Goal: Find specific page/section: Find specific page/section

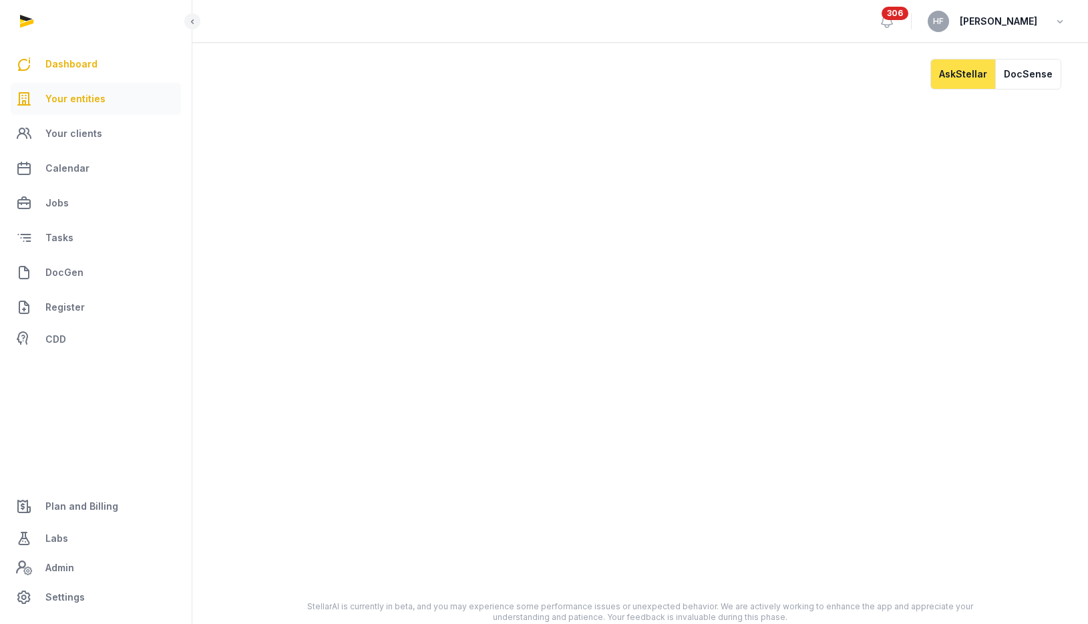
click at [91, 108] on link "Your entities" at bounding box center [96, 99] width 170 height 32
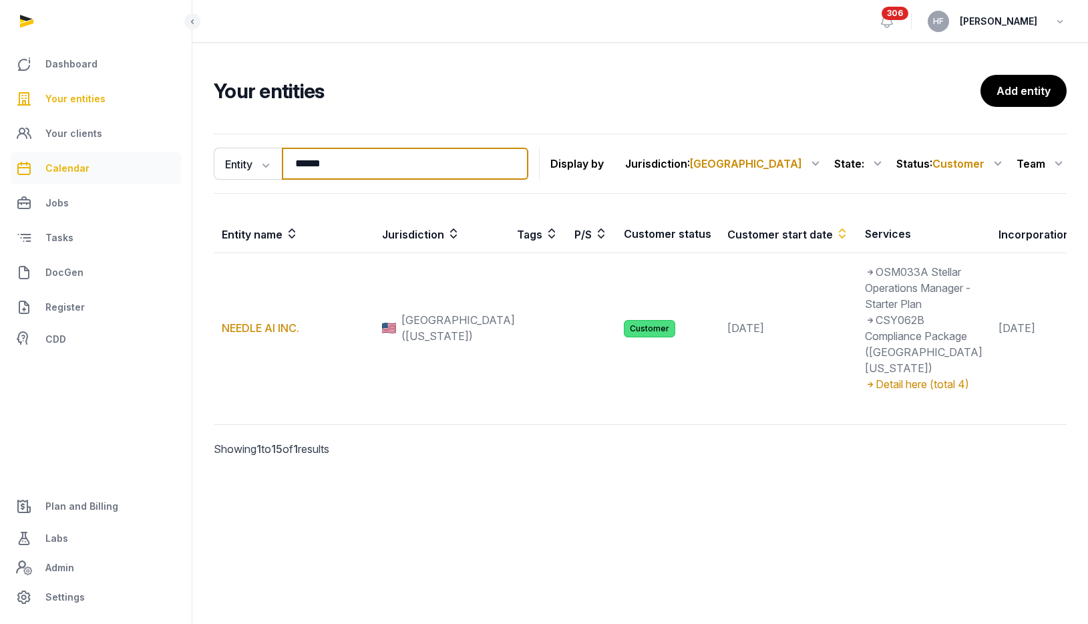
drag, startPoint x: 408, startPoint y: 168, endPoint x: 129, endPoint y: 163, distance: 279.1
click at [162, 163] on div "Dashboard Your entities Your clients Calendar Jobs Tasks DocGen Register CDD Pl…" at bounding box center [544, 312] width 1088 height 624
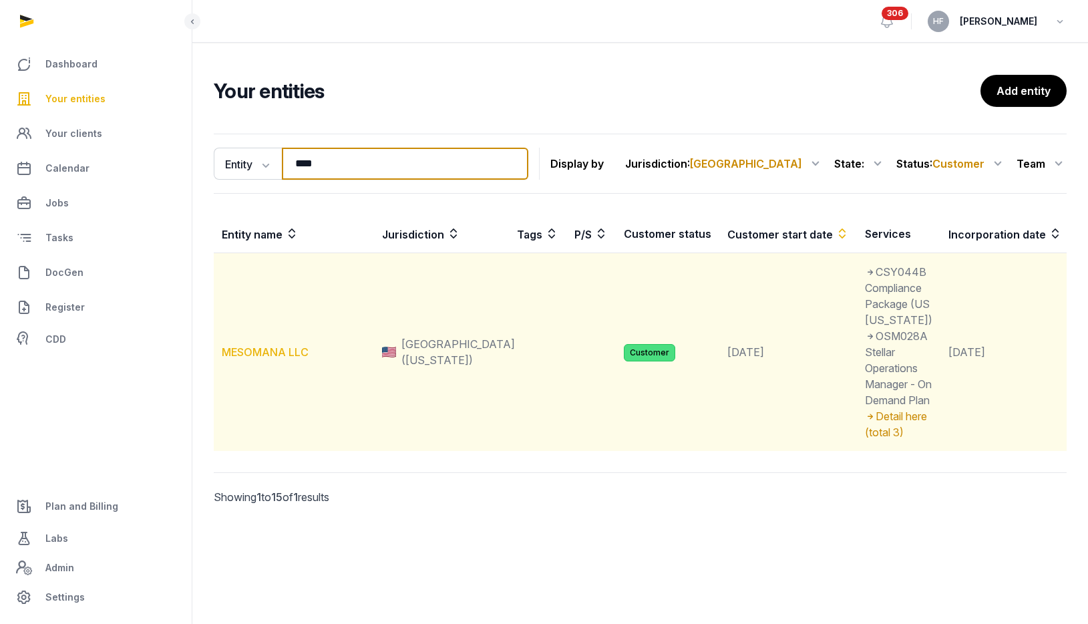
type input "****"
click at [288, 359] on link "MESOMANA LLC" at bounding box center [265, 351] width 87 height 13
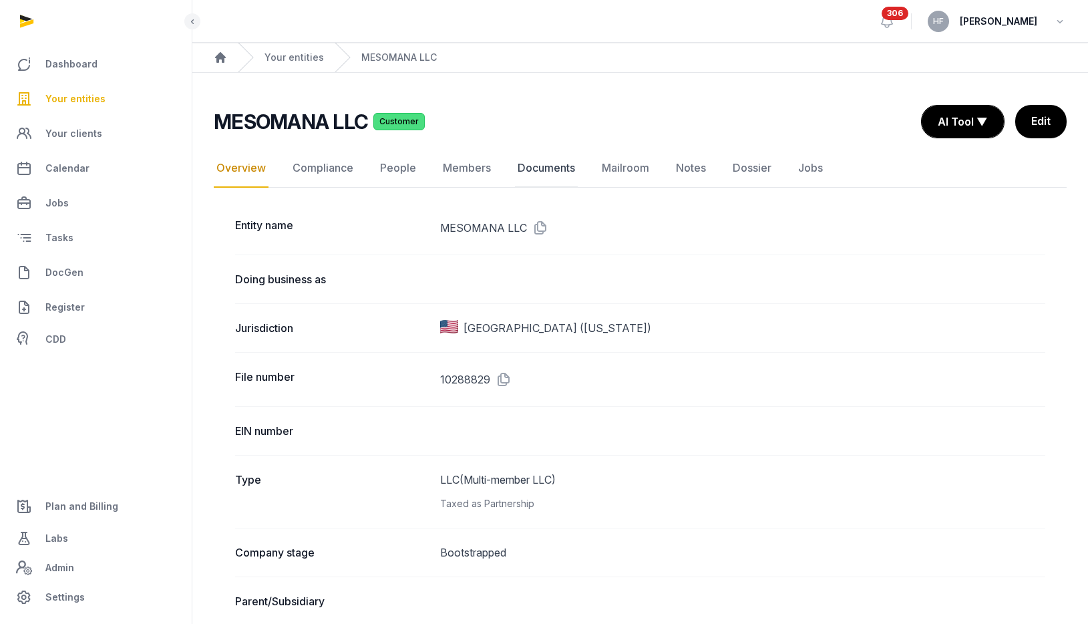
click at [560, 167] on link "Documents" at bounding box center [546, 168] width 63 height 39
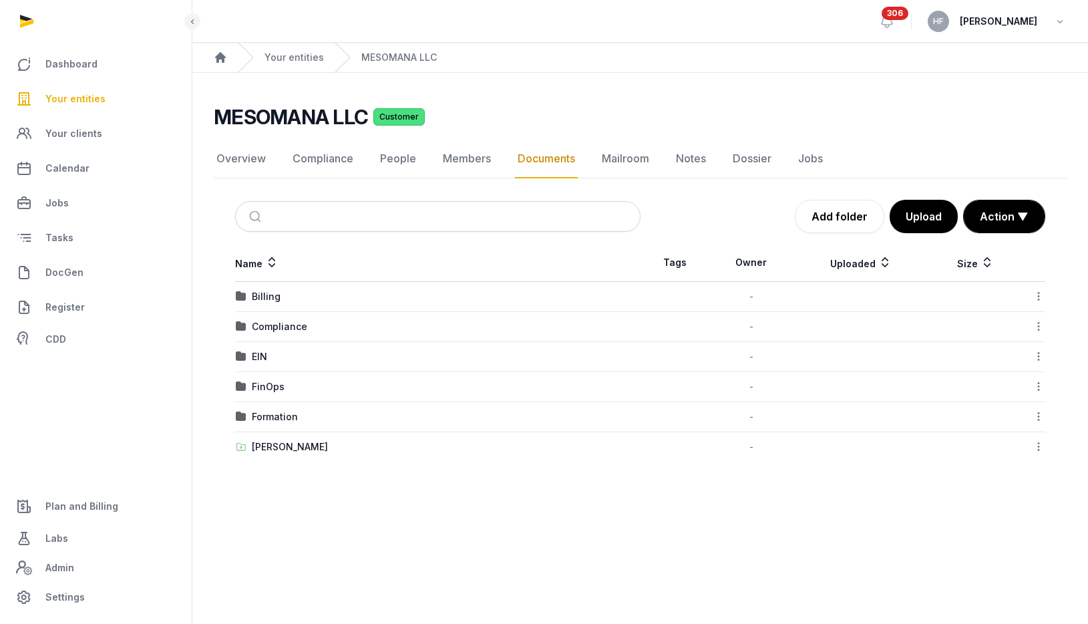
click at [264, 300] on div "Billing" at bounding box center [266, 296] width 29 height 13
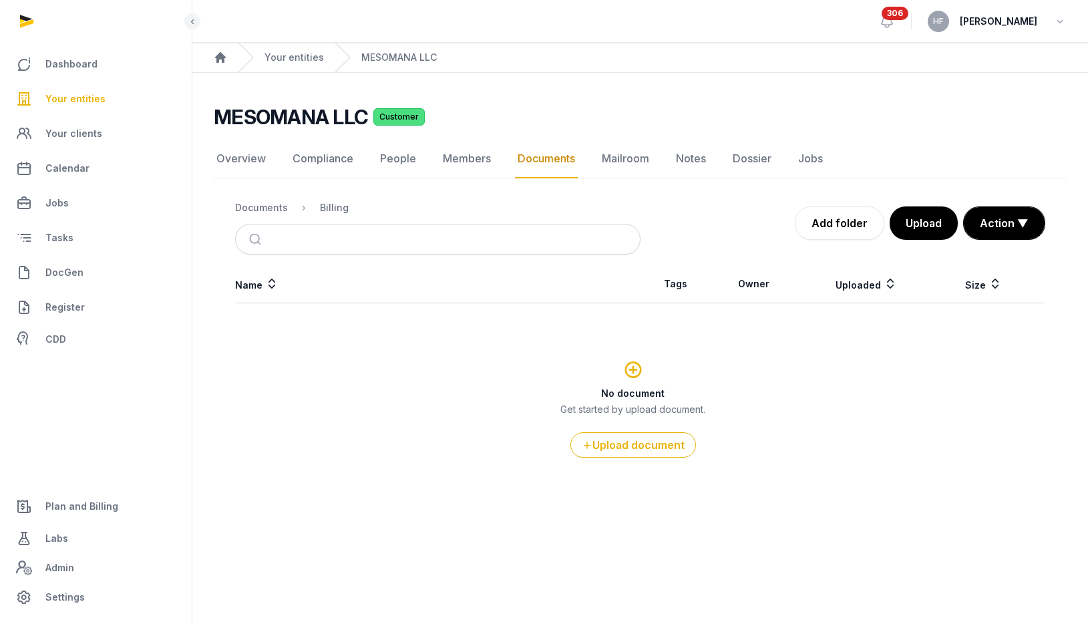
click at [101, 503] on span "Plan and Billing" at bounding box center [81, 506] width 73 height 16
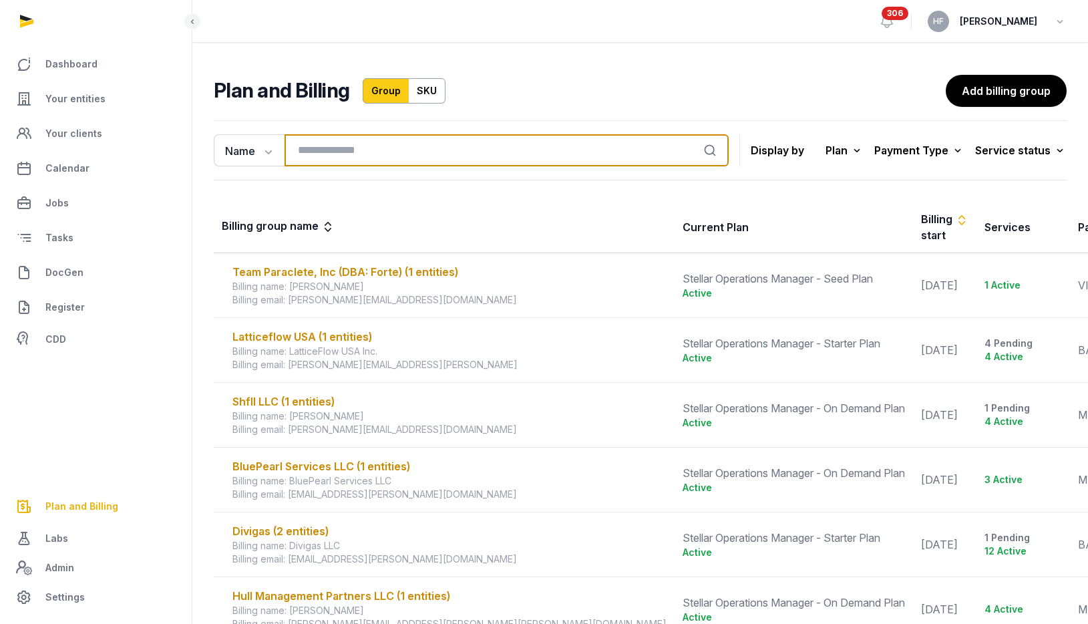
click at [372, 146] on input "search" at bounding box center [506, 150] width 444 height 32
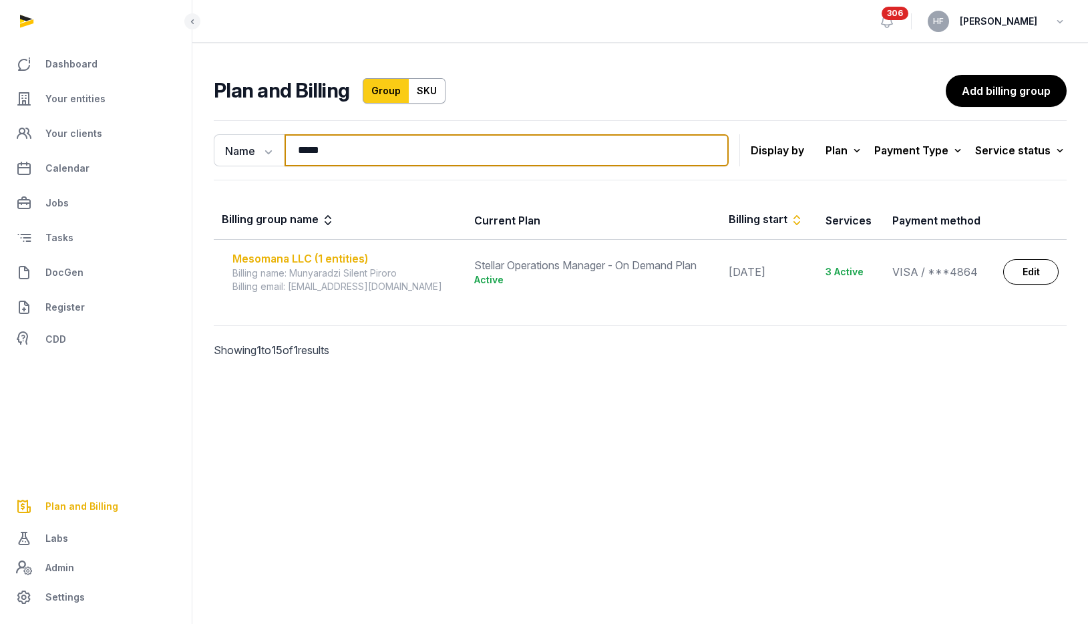
type input "*****"
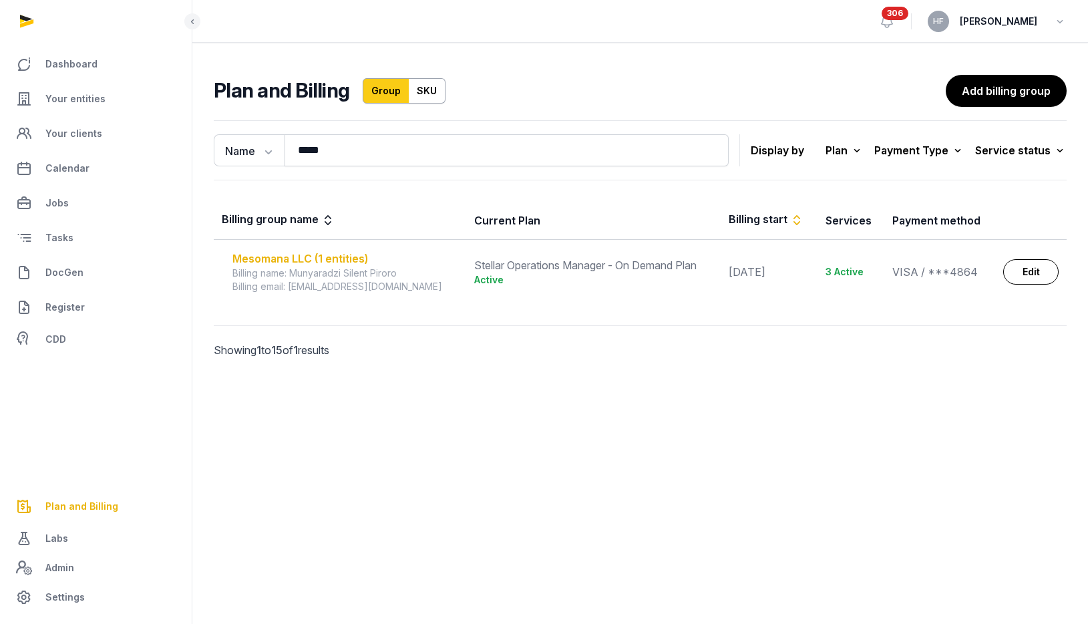
click at [353, 261] on div "Mesomana LLC (1 entities)" at bounding box center [345, 258] width 226 height 16
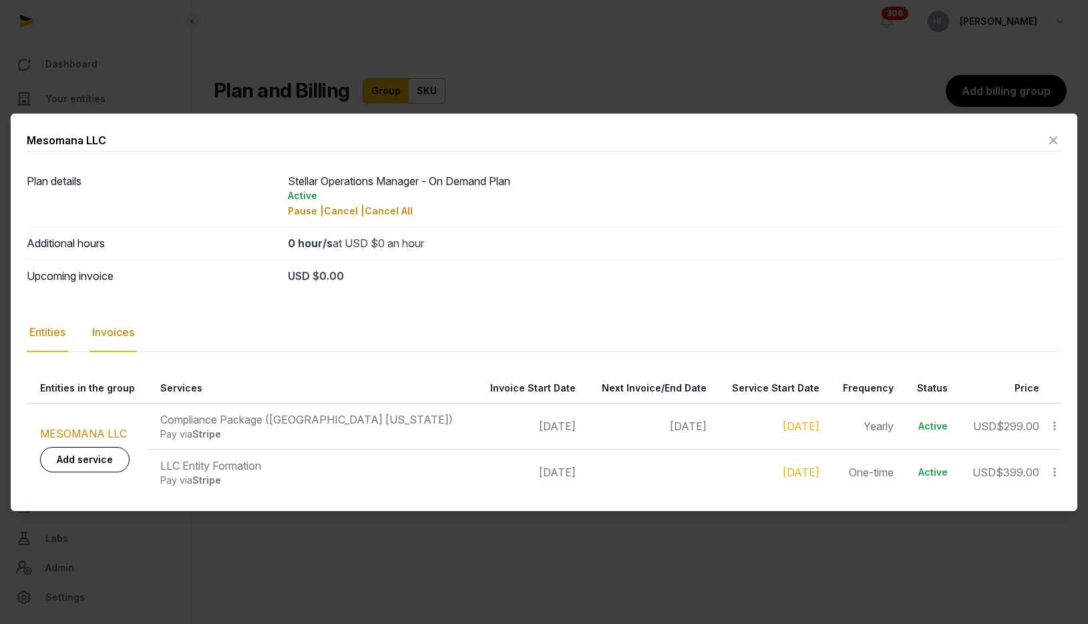
click at [122, 335] on div "Invoices" at bounding box center [112, 332] width 47 height 39
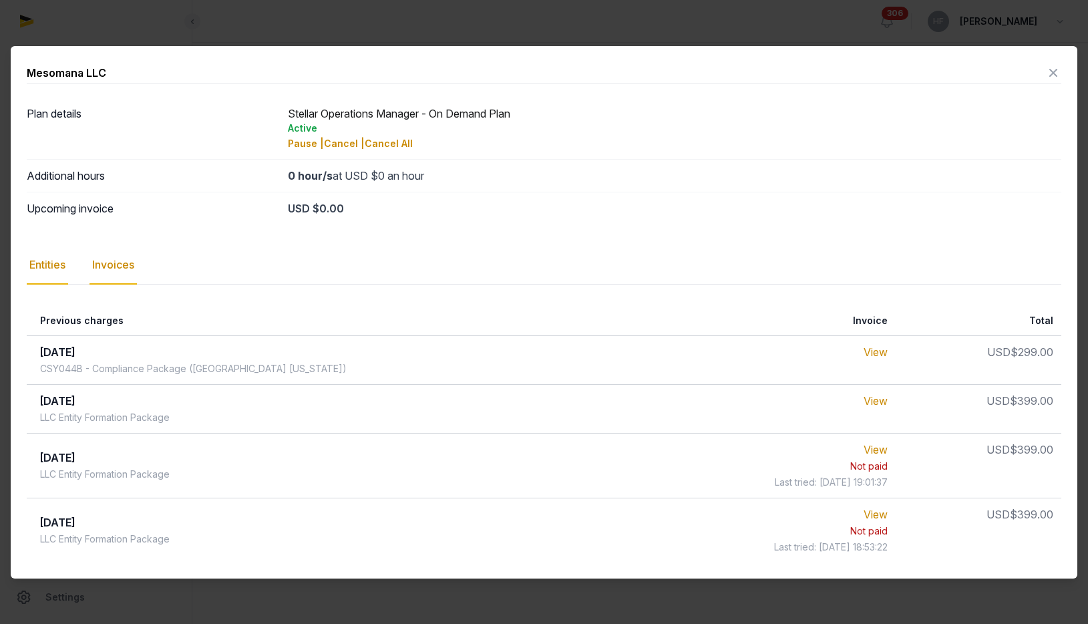
click at [56, 260] on div "Entities" at bounding box center [47, 265] width 41 height 39
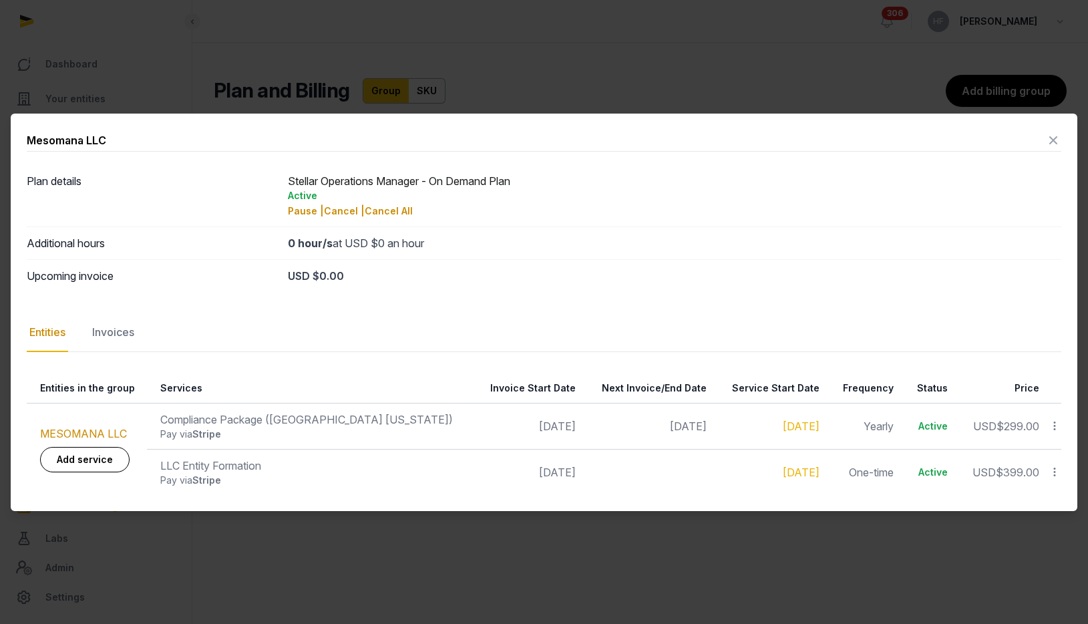
click at [1058, 139] on icon at bounding box center [1053, 140] width 16 height 21
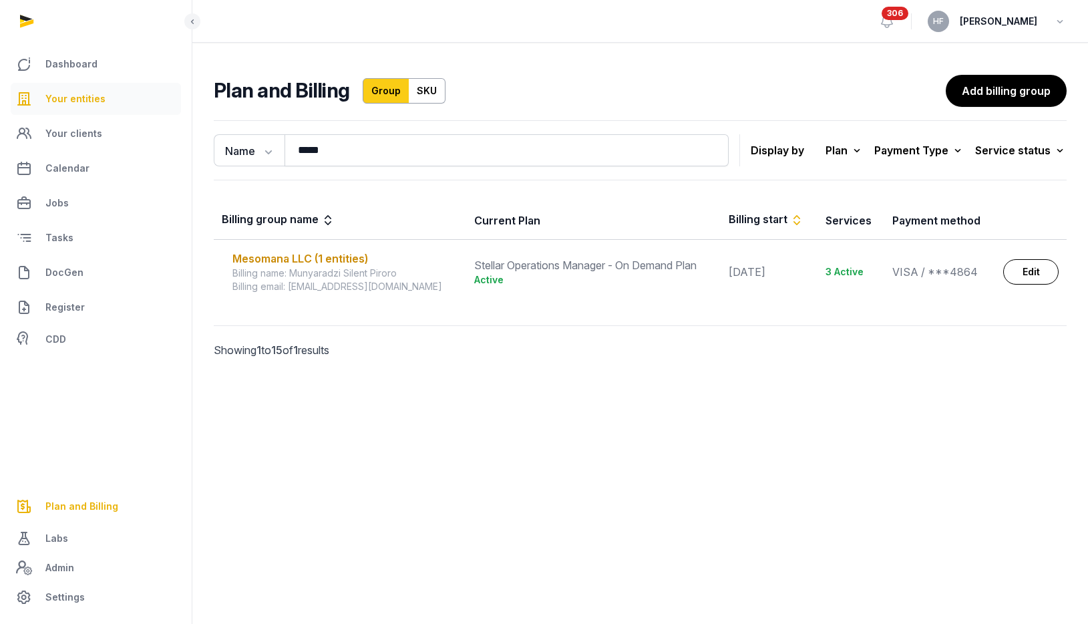
click at [89, 97] on span "Your entities" at bounding box center [75, 99] width 60 height 16
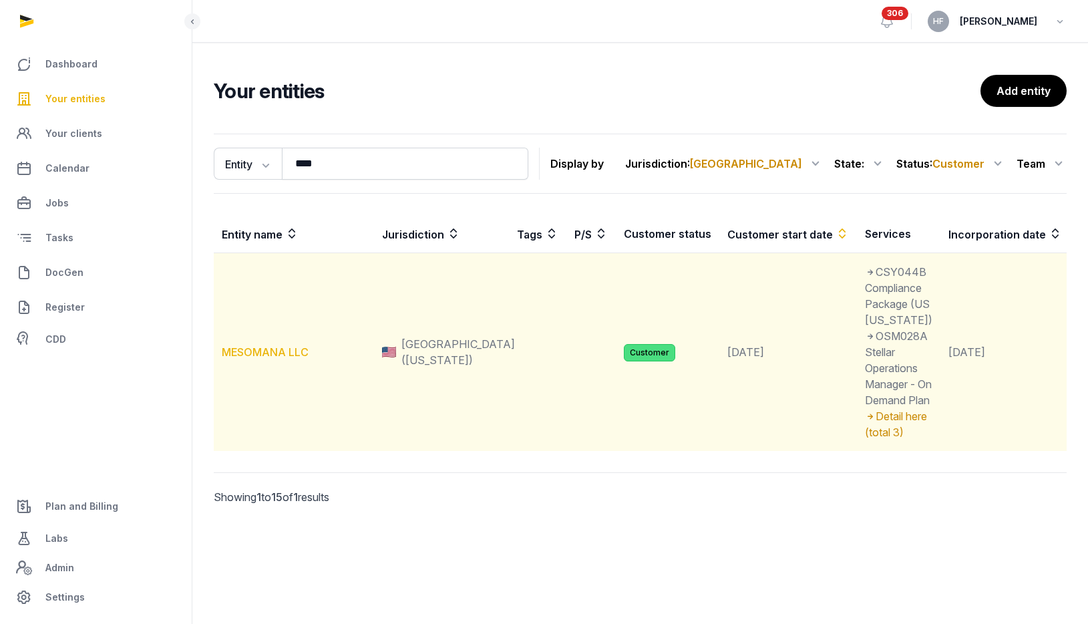
click at [294, 359] on link "MESOMANA LLC" at bounding box center [265, 351] width 87 height 13
